Goal: Communication & Community: Answer question/provide support

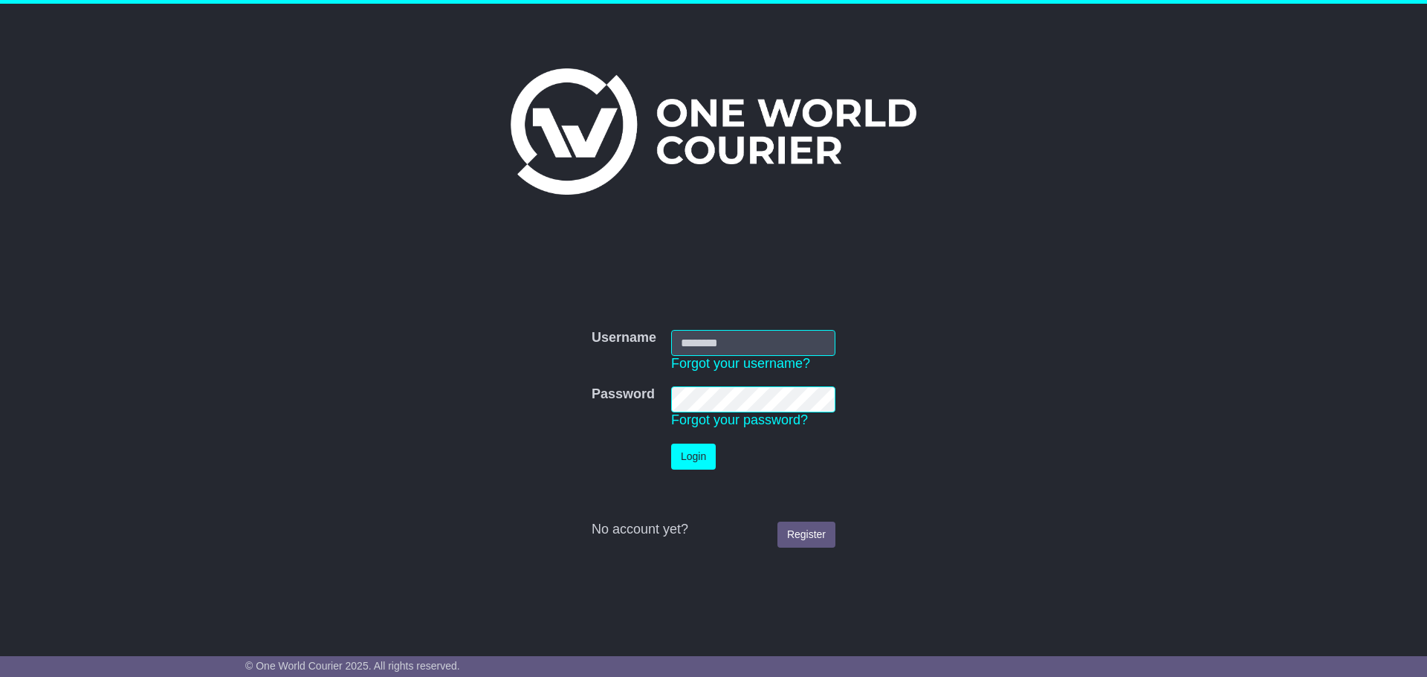
type input "**********"
click at [695, 453] on button "Login" at bounding box center [693, 457] width 45 height 26
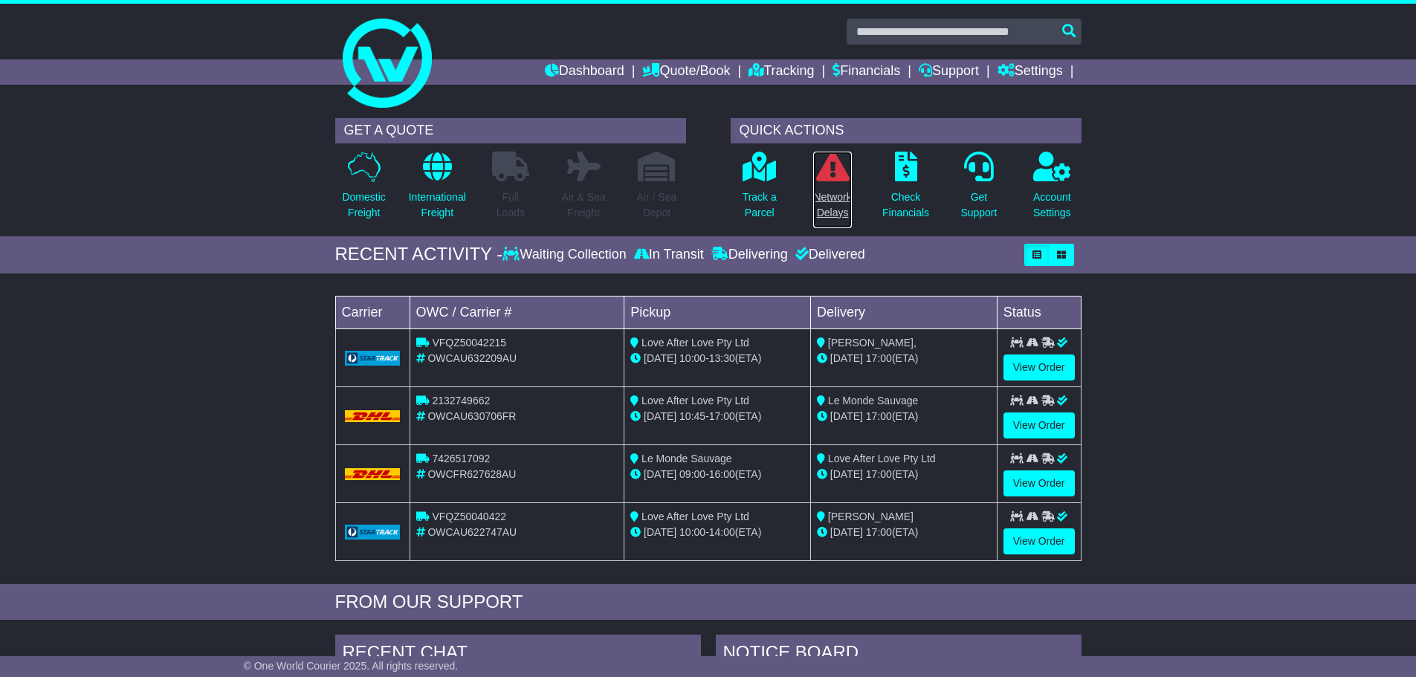
click at [837, 175] on icon at bounding box center [832, 167] width 33 height 30
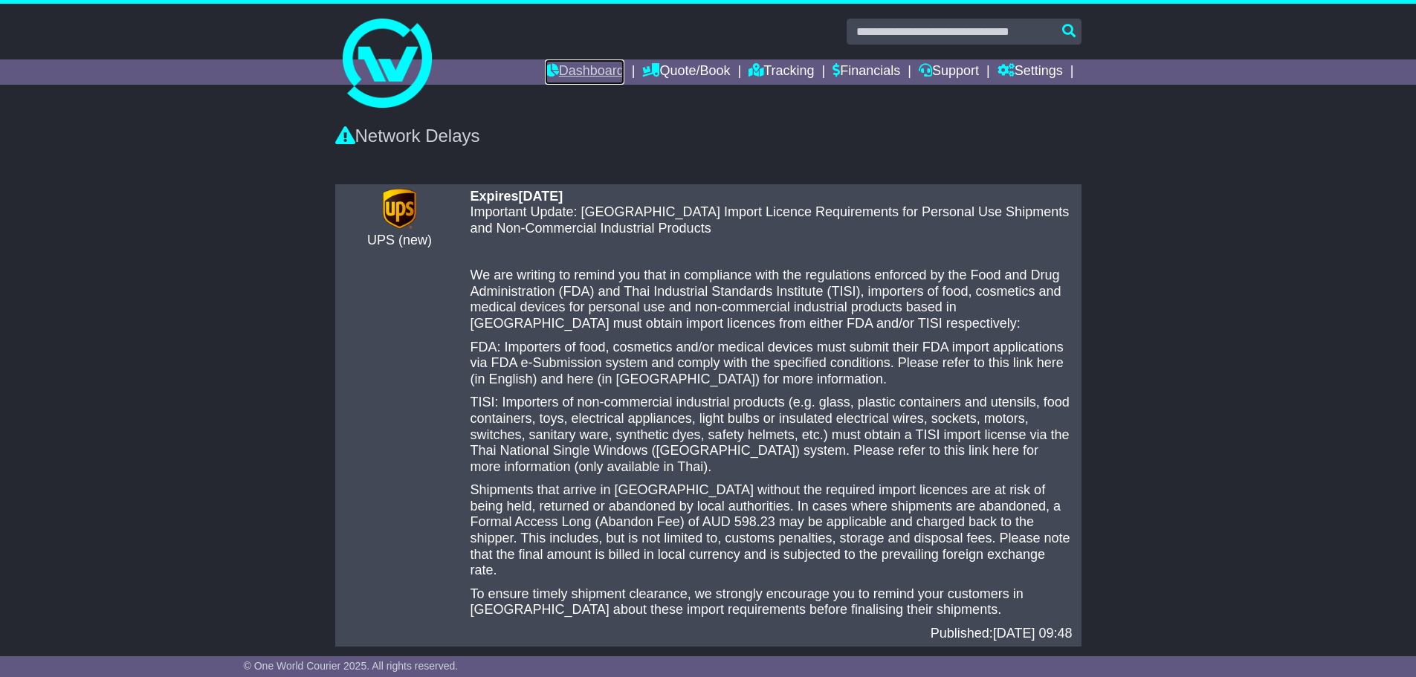
click at [574, 72] on link "Dashboard" at bounding box center [585, 71] width 80 height 25
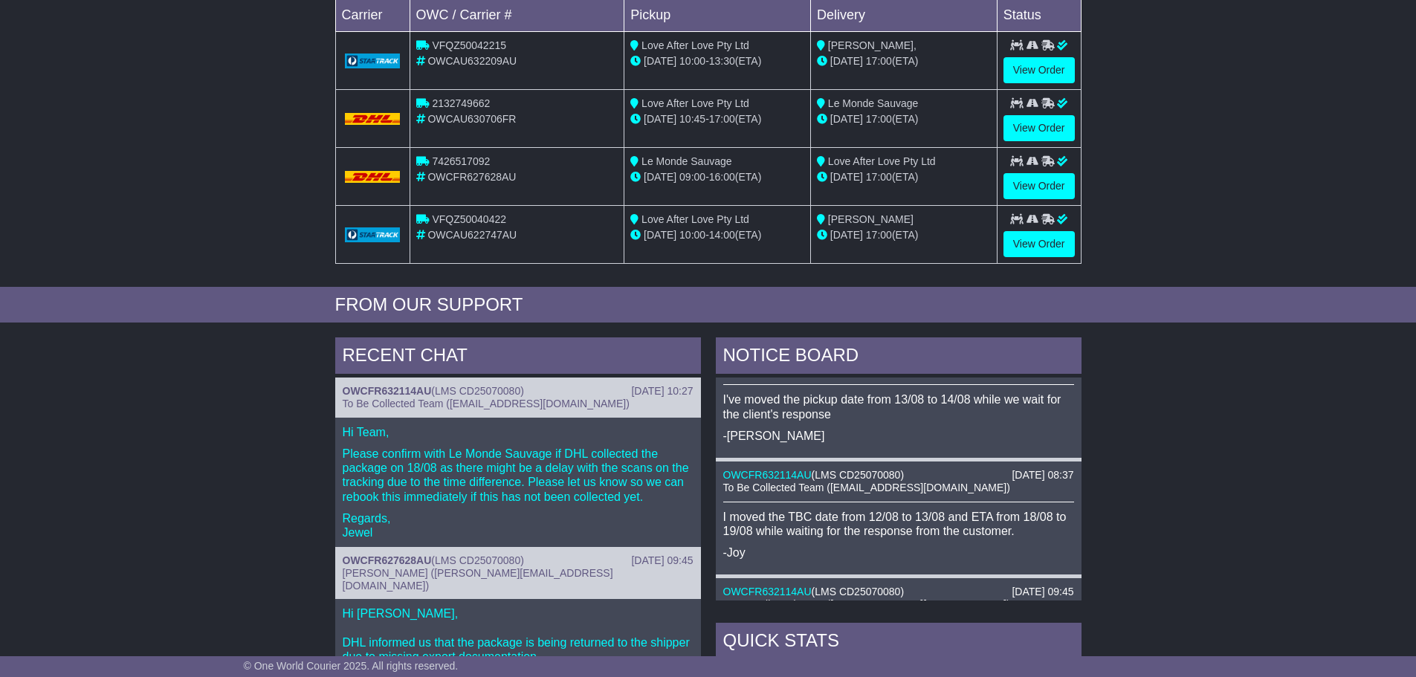
scroll to position [446, 0]
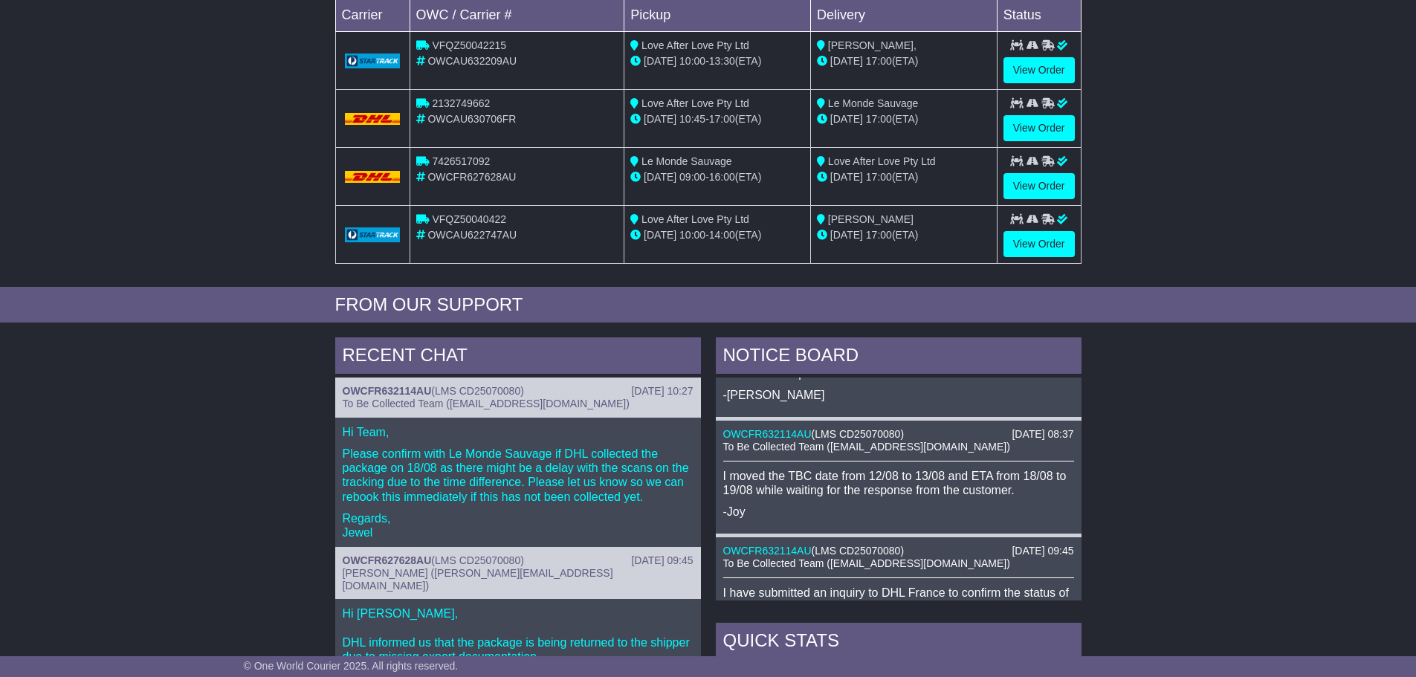
click at [487, 480] on p "Please confirm with Le Monde Sauvage if DHL collected the package on 18/08 as t…" at bounding box center [518, 475] width 351 height 57
click at [1024, 184] on link "View Order" at bounding box center [1039, 186] width 71 height 26
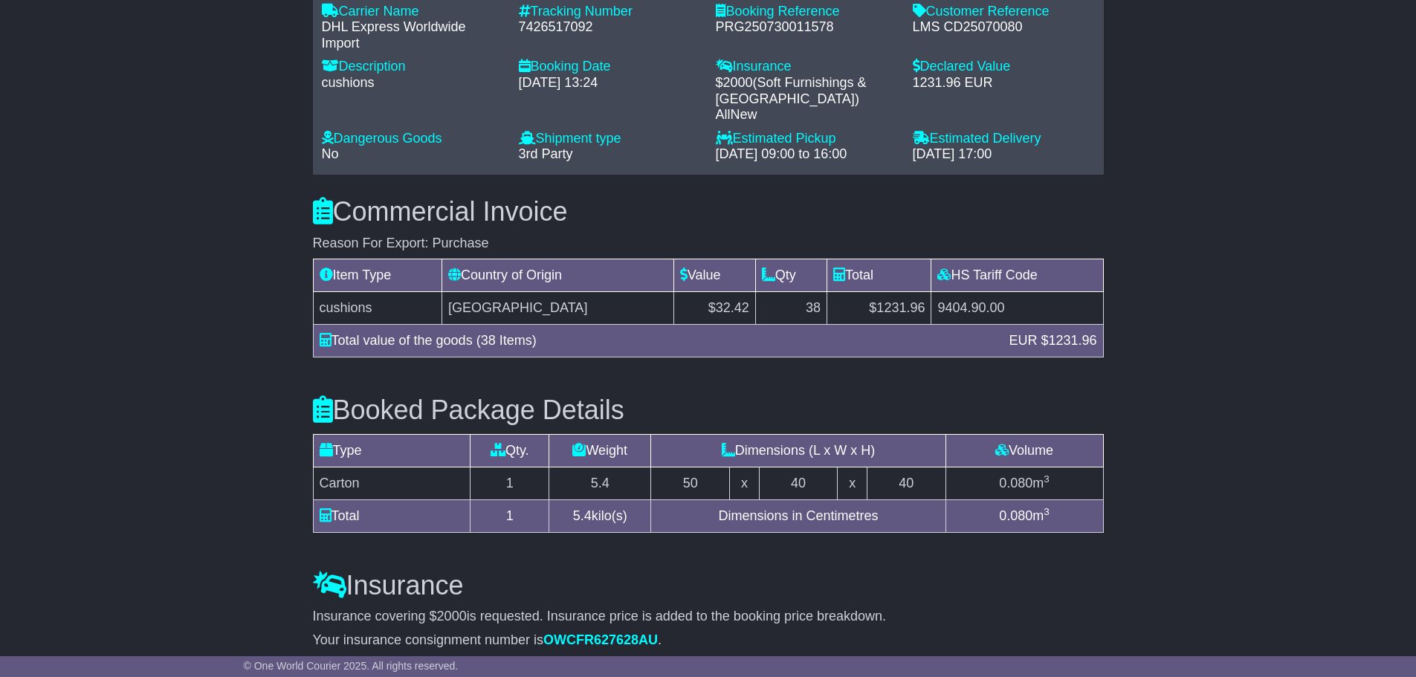
scroll to position [1264, 0]
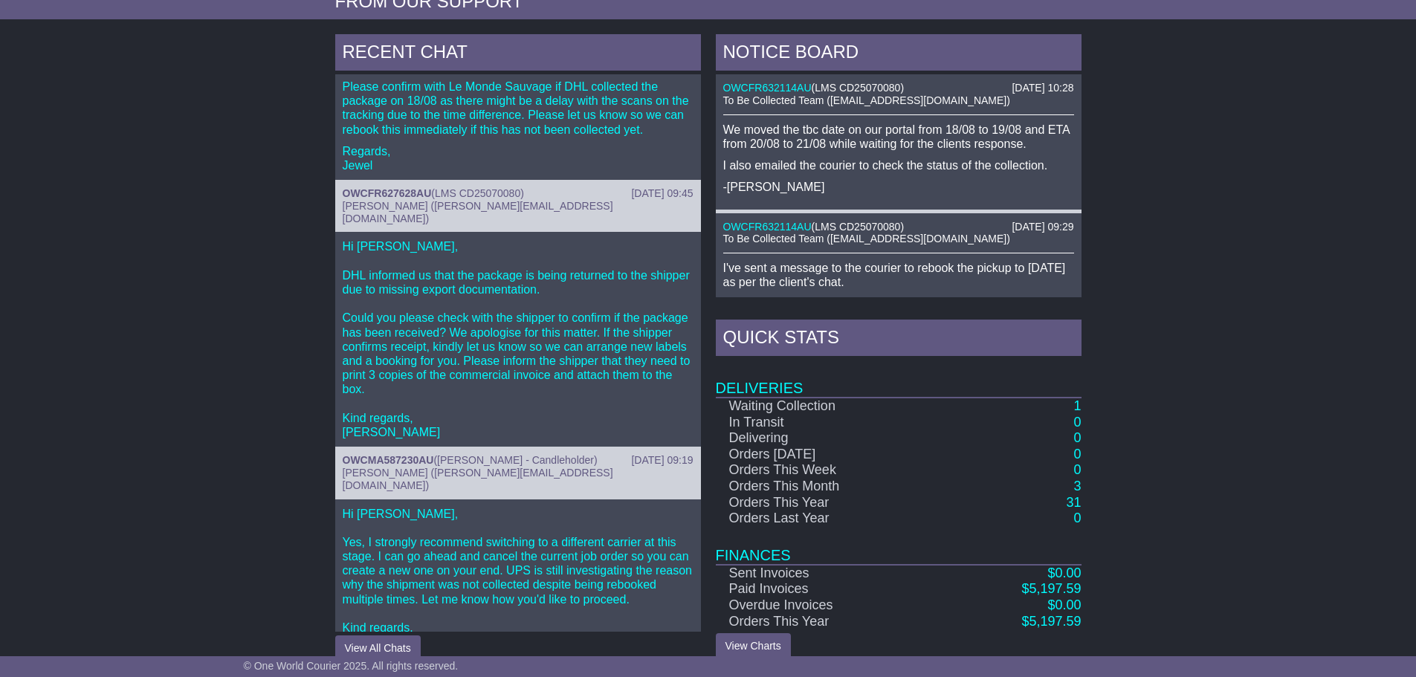
scroll to position [622, 0]
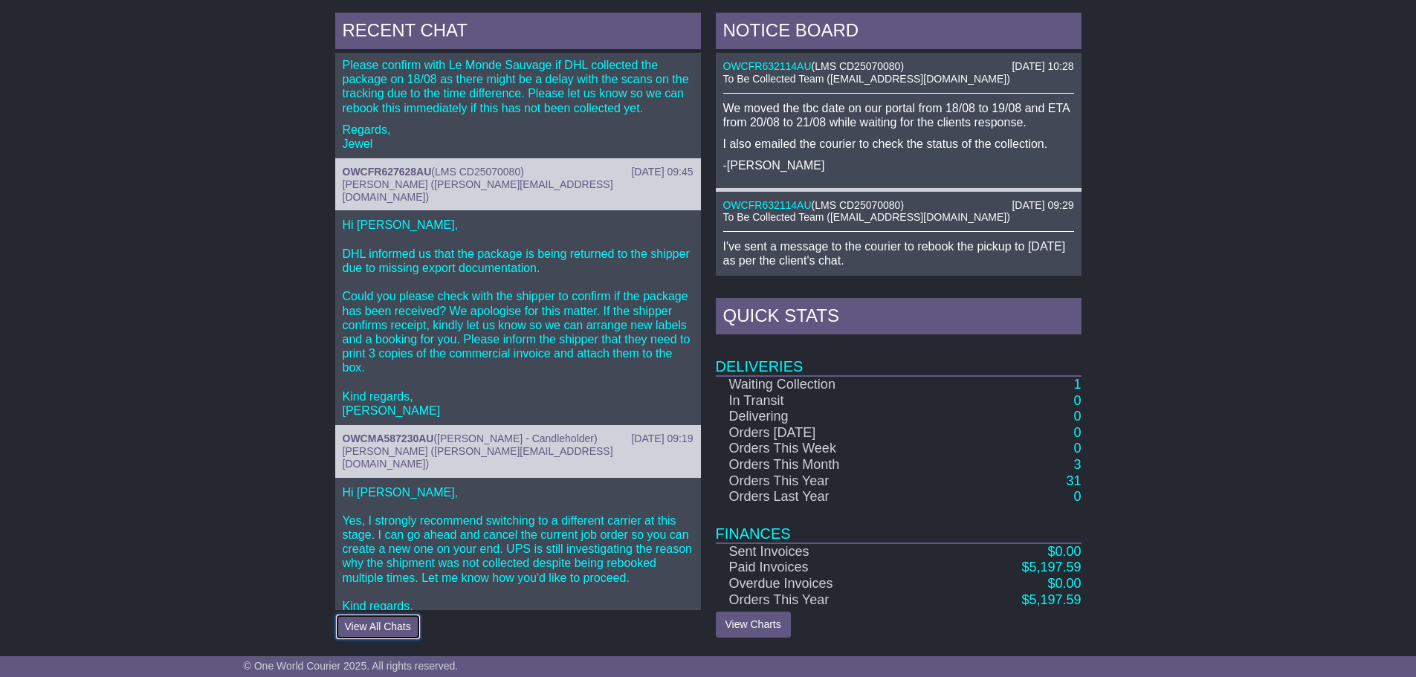
click at [411, 624] on button "View All Chats" at bounding box center [377, 627] width 85 height 26
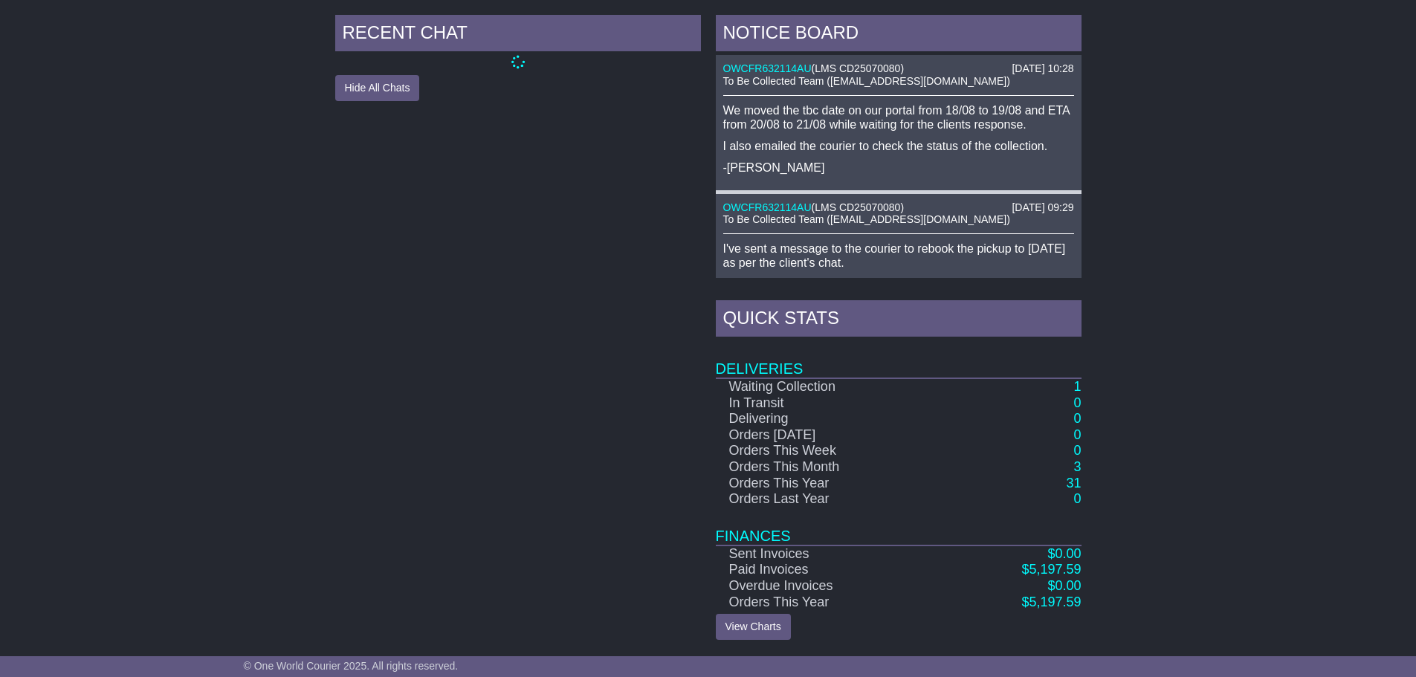
click at [914, 138] on div "We moved the tbc date on our portal from 18/08 to 19/08 and ETA from 20/08 to 2…" at bounding box center [898, 139] width 351 height 72
click at [916, 112] on p "We moved the tbc date on our portal from 18/08 to 19/08 and ETA from 20/08 to 2…" at bounding box center [898, 117] width 351 height 28
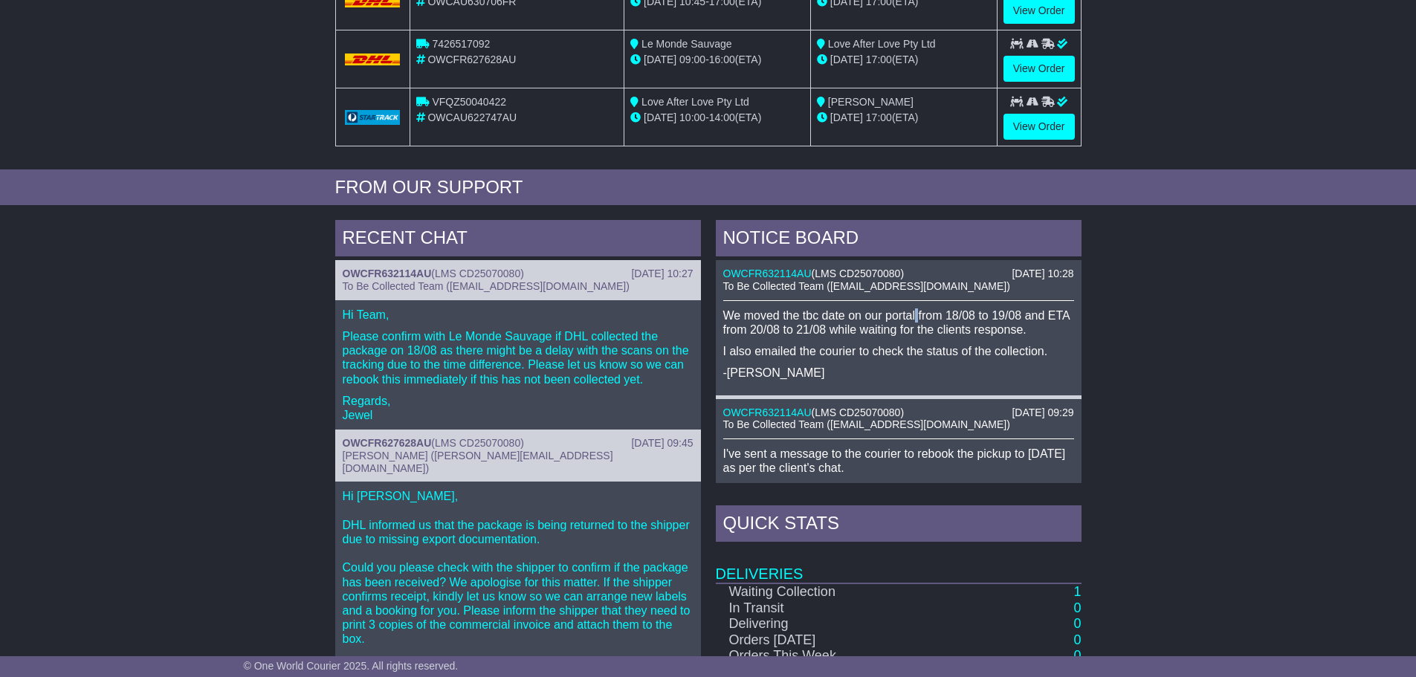
scroll to position [471, 0]
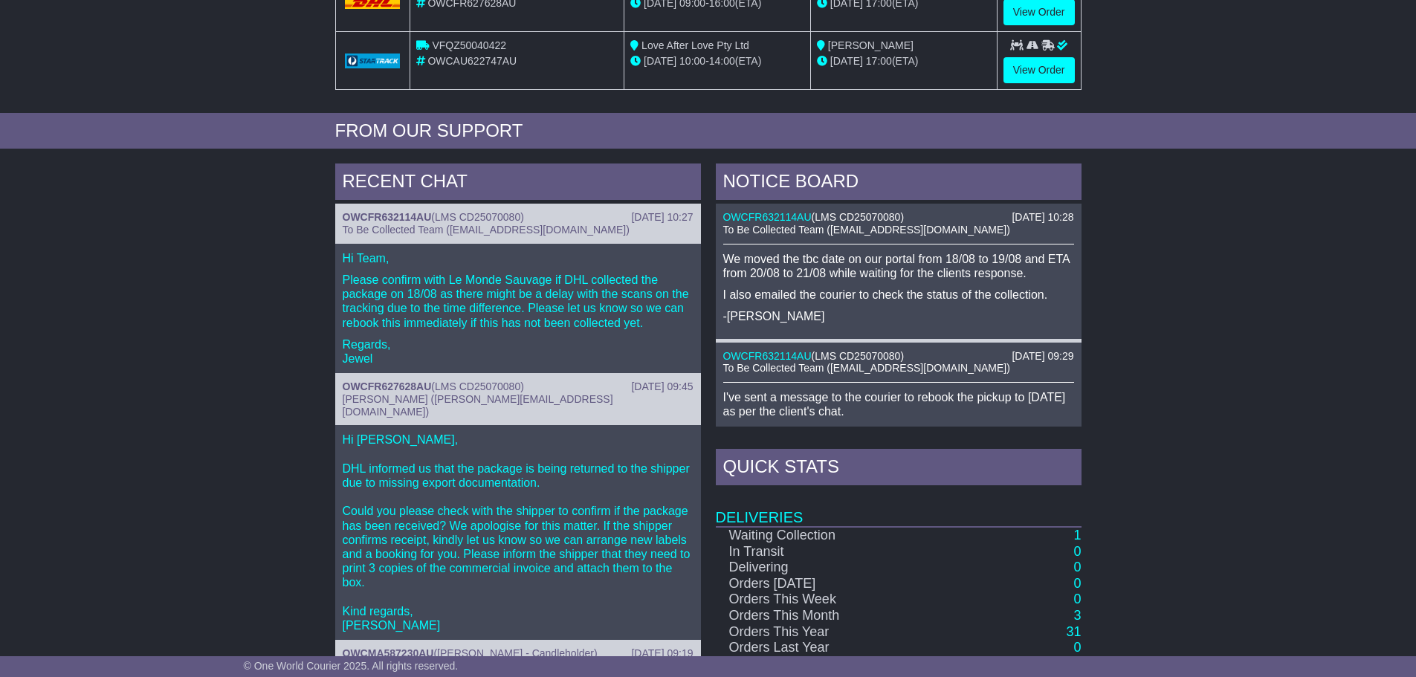
click at [506, 294] on p "Please confirm with Le Monde Sauvage if DHL collected the package on 18/08 as t…" at bounding box center [518, 301] width 351 height 57
click at [519, 344] on p "Regards, Jewel" at bounding box center [518, 351] width 351 height 28
click at [521, 344] on p "Regards, Jewel" at bounding box center [518, 351] width 351 height 28
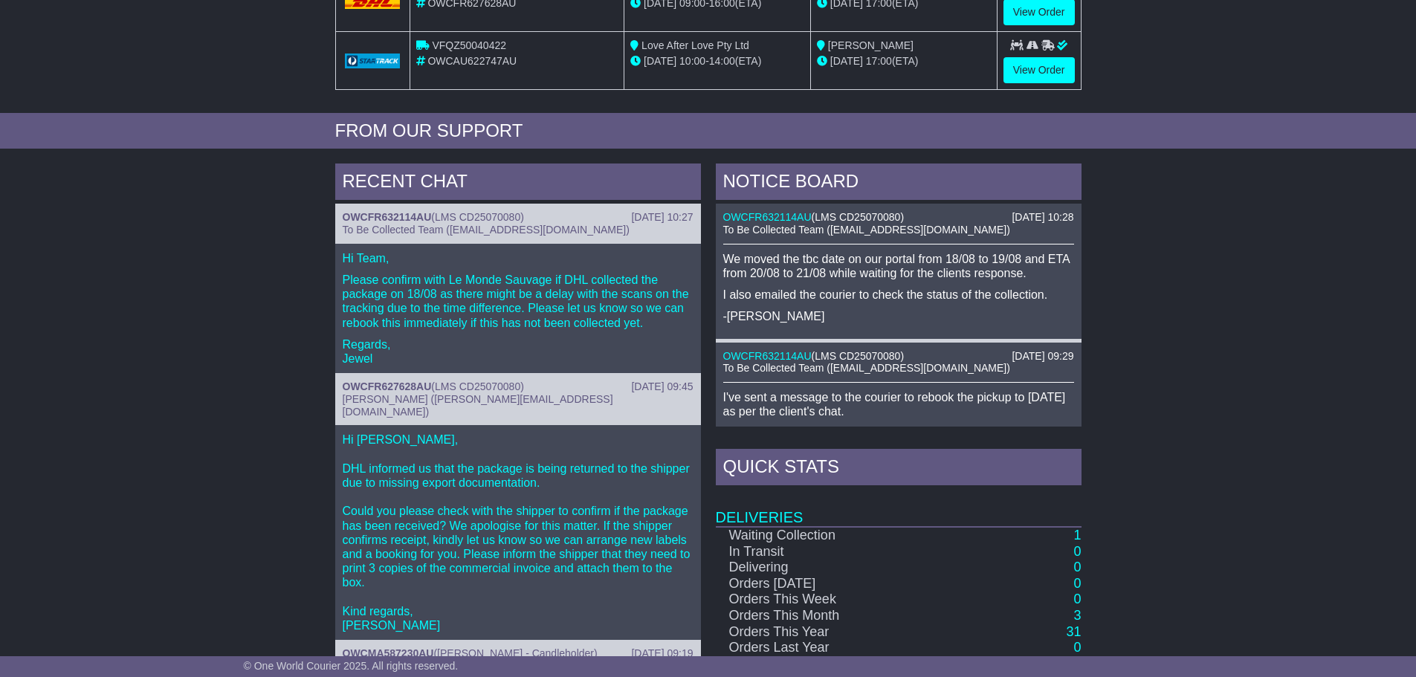
click at [525, 323] on p "Please confirm with Le Monde Sauvage if DHL collected the package on 18/08 as t…" at bounding box center [518, 301] width 351 height 57
click at [450, 221] on span "LMS CD25070080" at bounding box center [477, 217] width 85 height 12
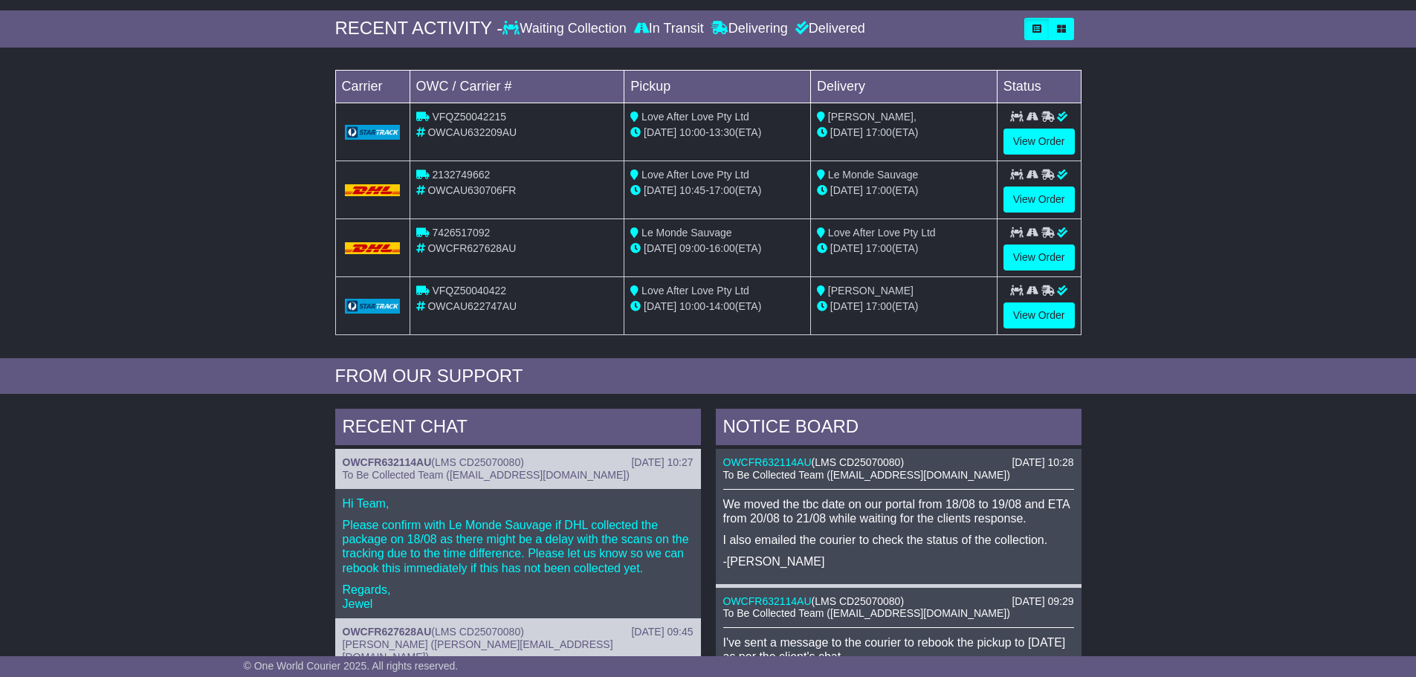
scroll to position [25, 0]
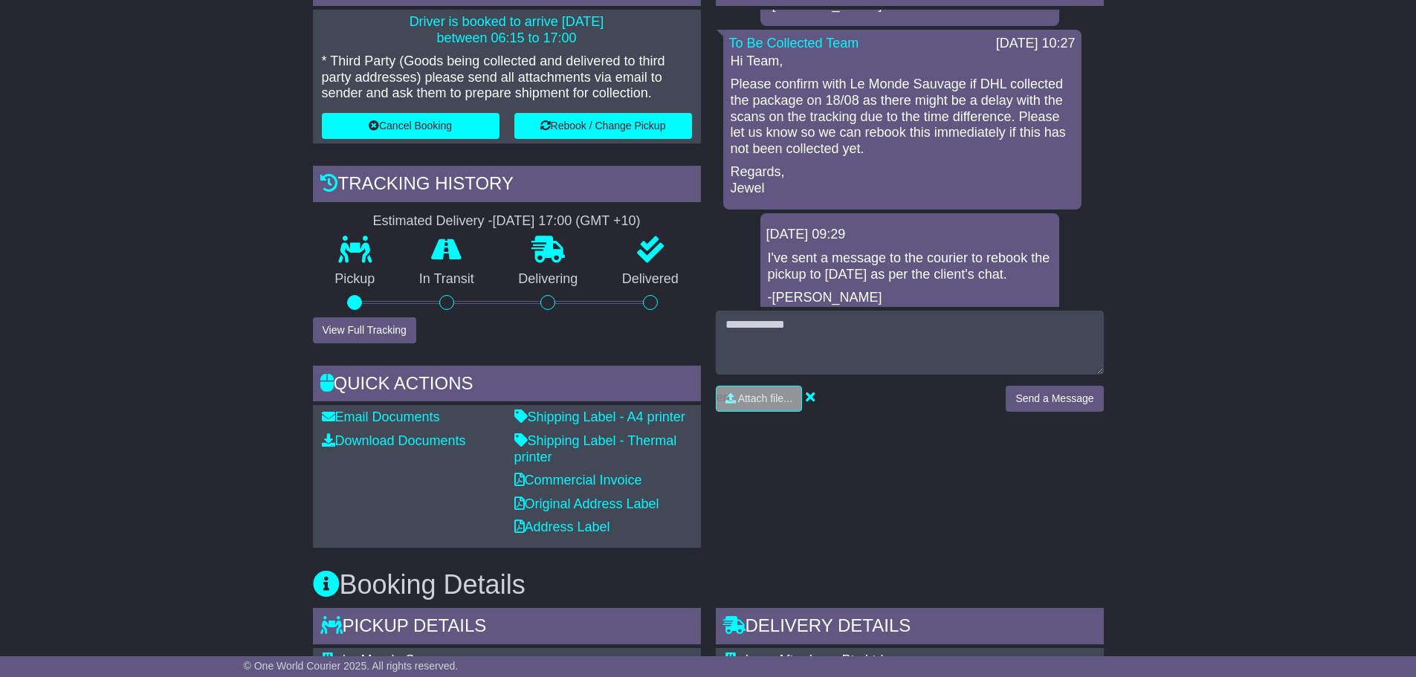
scroll to position [372, 0]
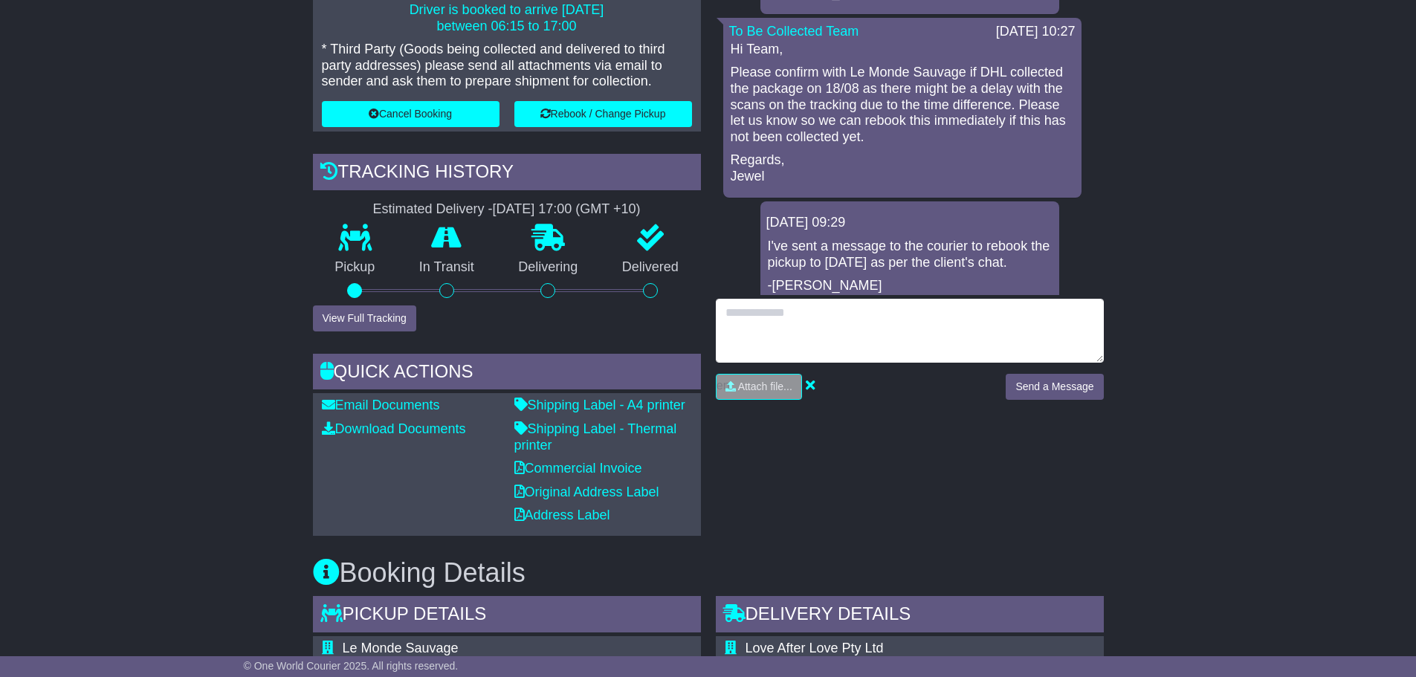
click at [778, 338] on textarea at bounding box center [910, 331] width 388 height 64
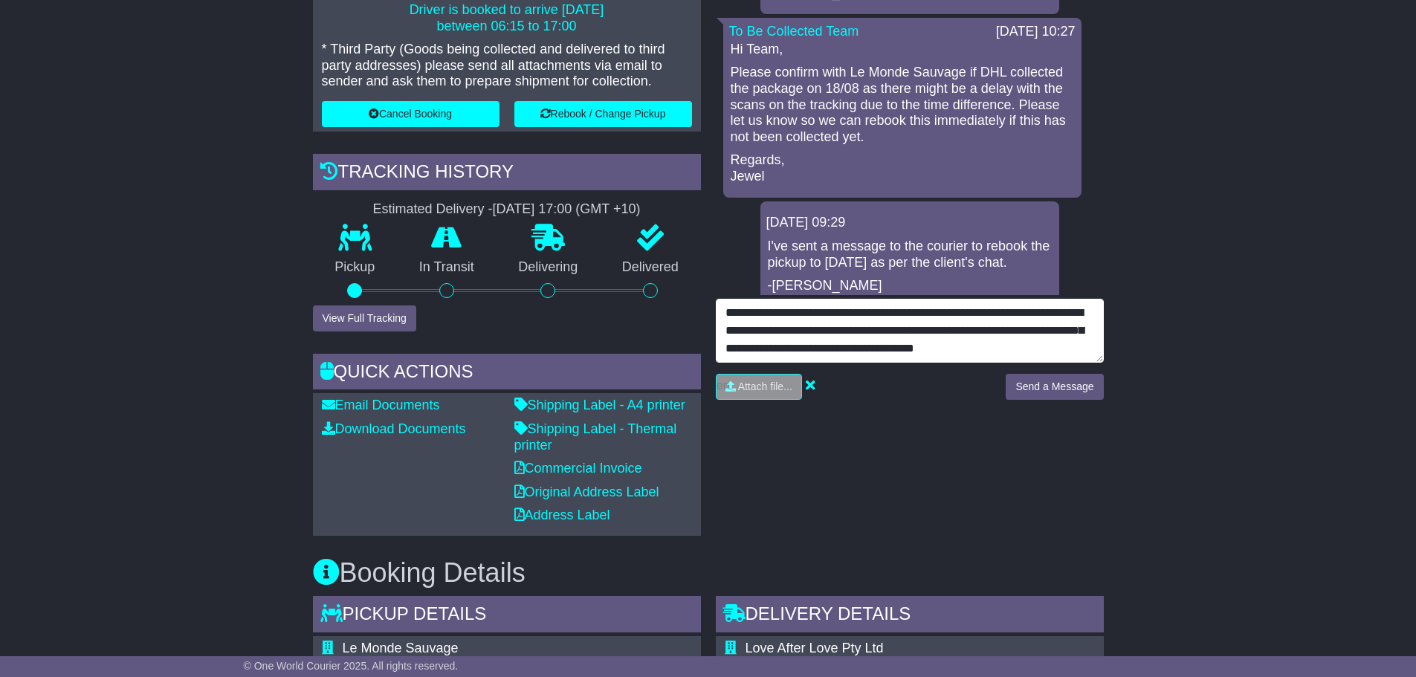
type textarea "**********"
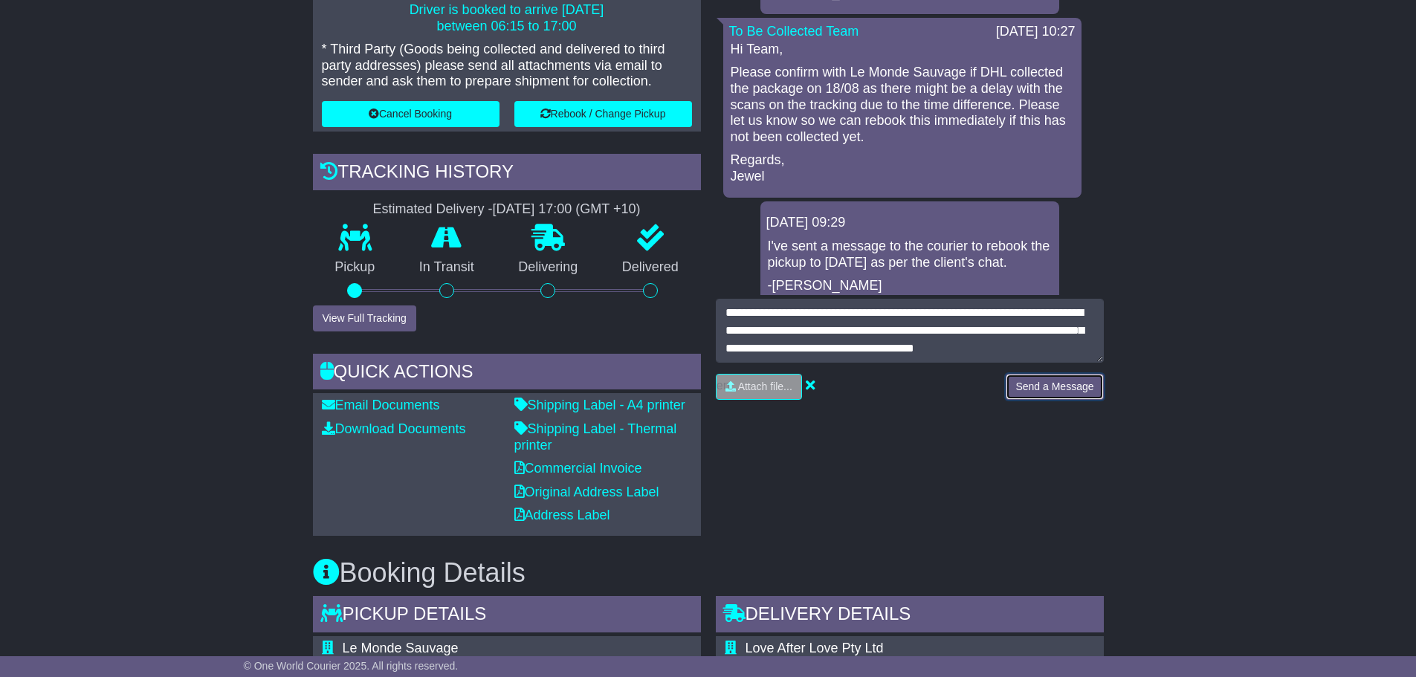
click at [1048, 390] on button "Send a Message" at bounding box center [1054, 387] width 97 height 26
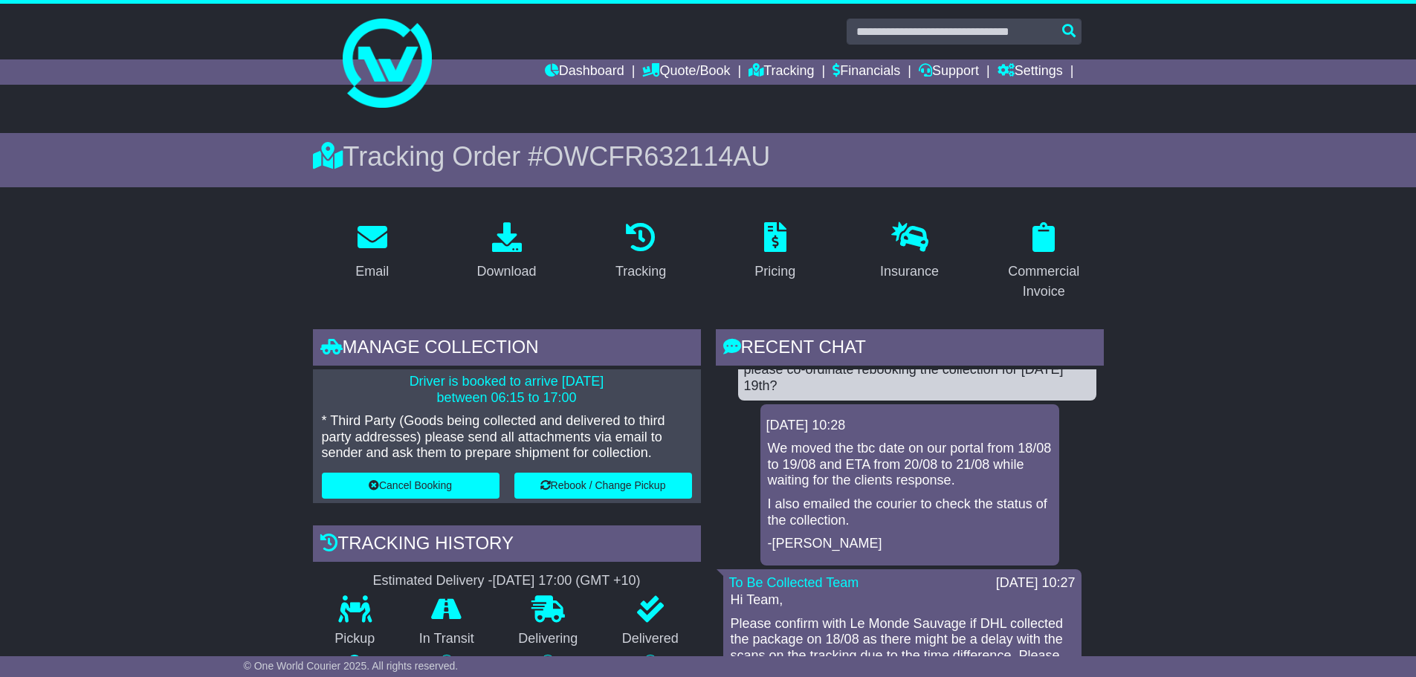
scroll to position [0, 0]
